Goal: Task Accomplishment & Management: Manage account settings

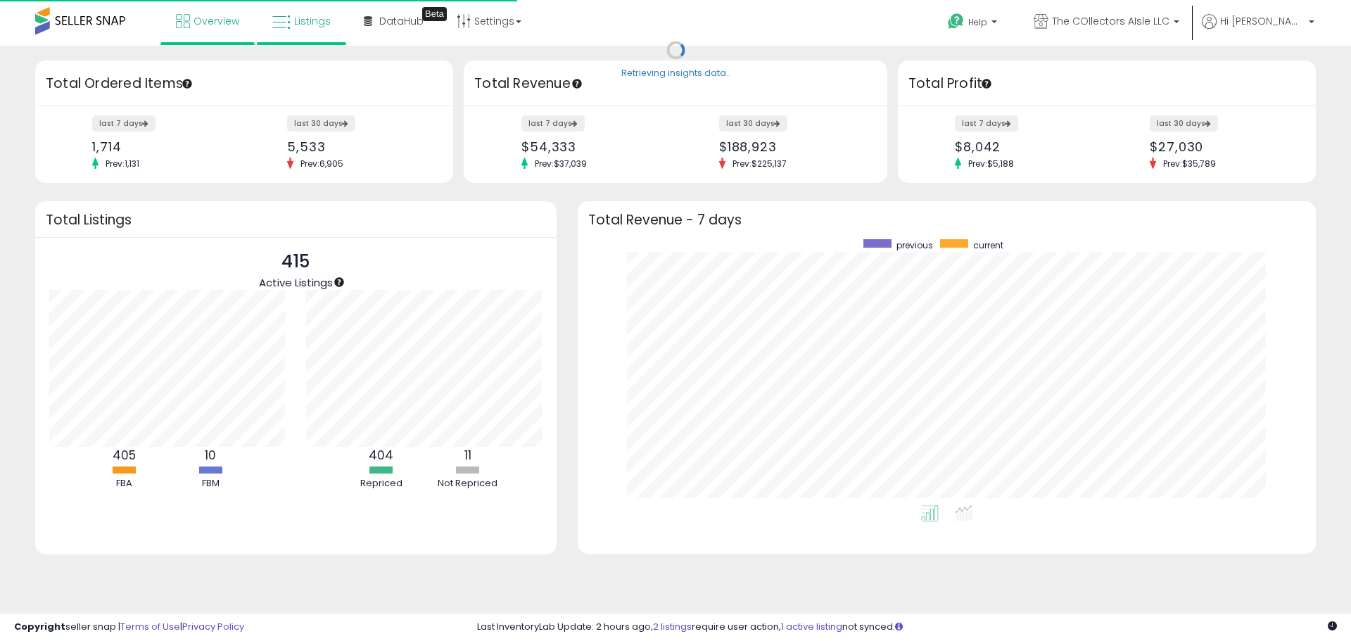
scroll to position [266, 710]
click at [298, 32] on link "Listings" at bounding box center [302, 21] width 80 height 42
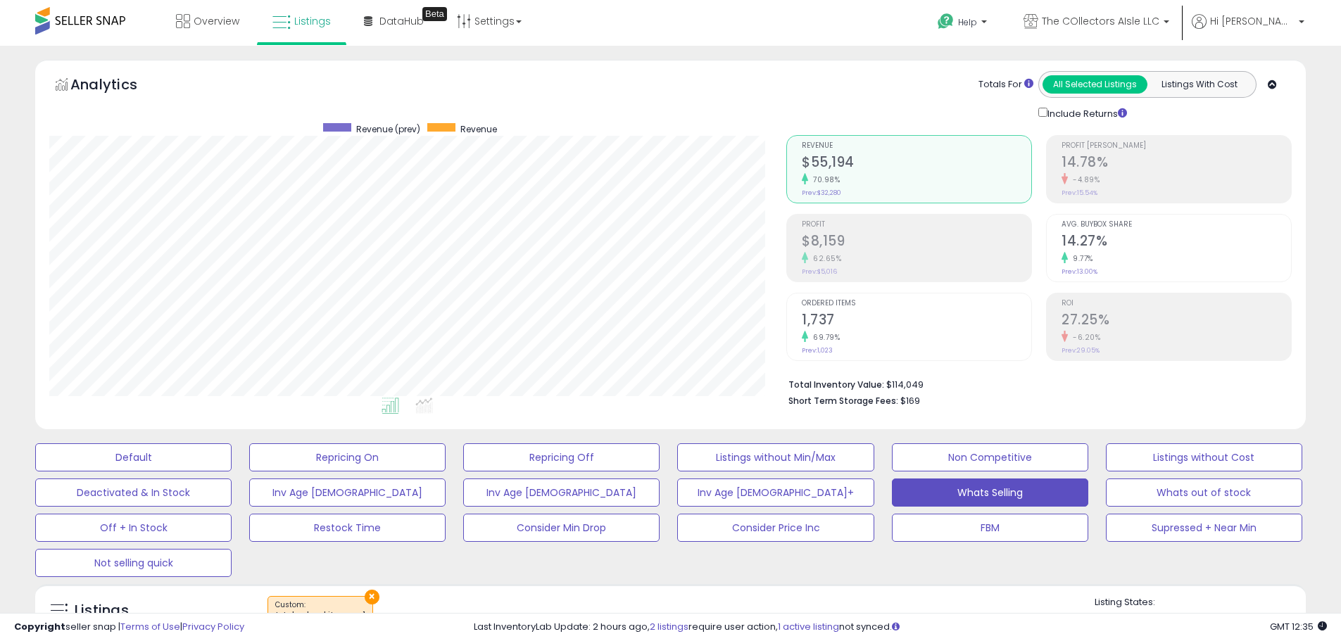
scroll to position [469, 0]
